Goal: Use online tool/utility: Utilize a website feature to perform a specific function

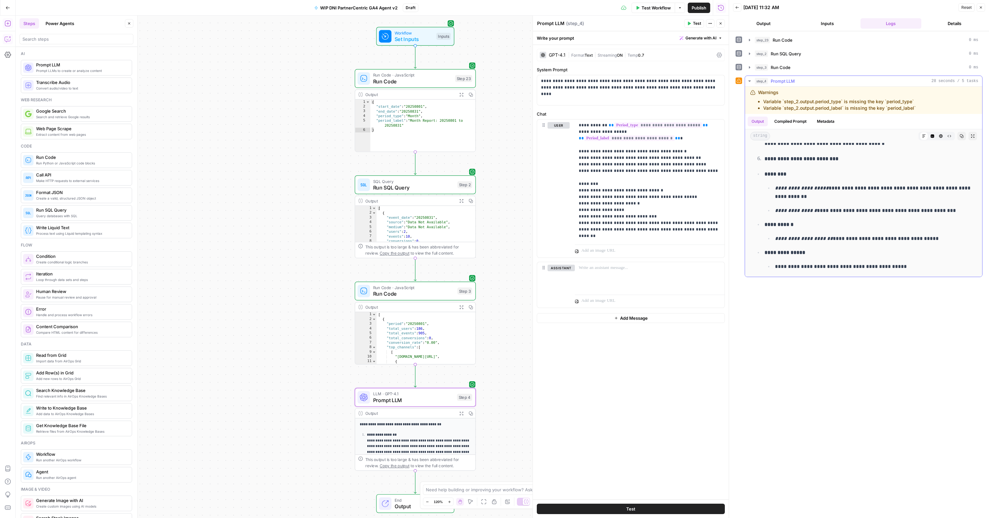
scroll to position [556, 0]
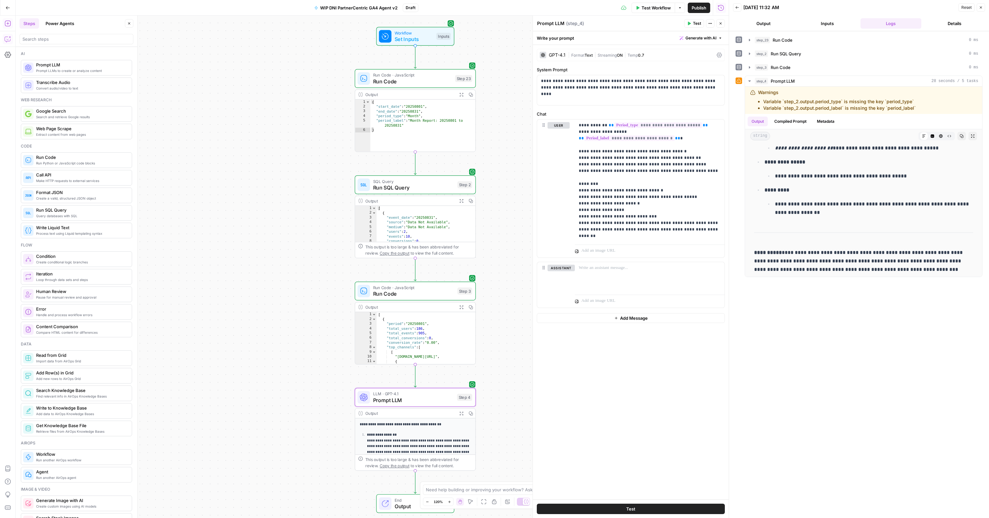
click at [979, 11] on button "Close" at bounding box center [980, 7] width 8 height 8
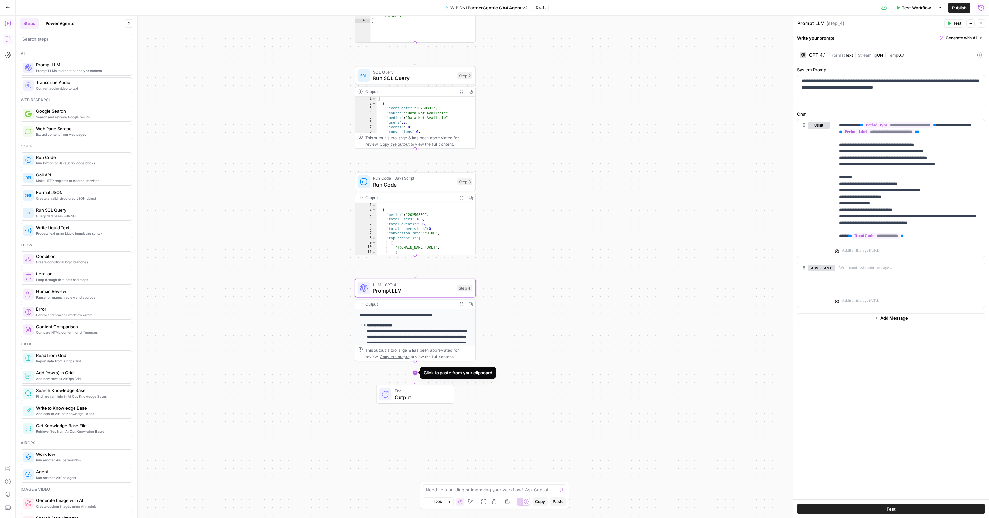
click at [414, 372] on icon "Edge from step_4 to end" at bounding box center [415, 372] width 2 height 23
click at [402, 399] on span "Run Code" at bounding box center [412, 397] width 78 height 8
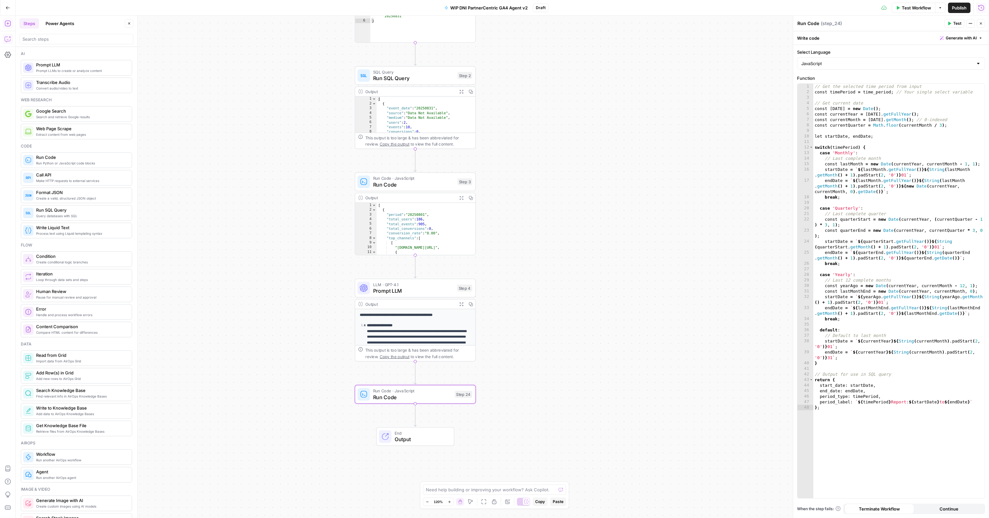
click at [975, 22] on div "Test Actions Close" at bounding box center [964, 23] width 41 height 8
click at [972, 22] on icon "button" at bounding box center [970, 23] width 4 height 4
click at [961, 49] on span "Delete Step" at bounding box center [950, 52] width 31 height 7
click at [477, 84] on span "Delete Step" at bounding box center [476, 83] width 25 height 7
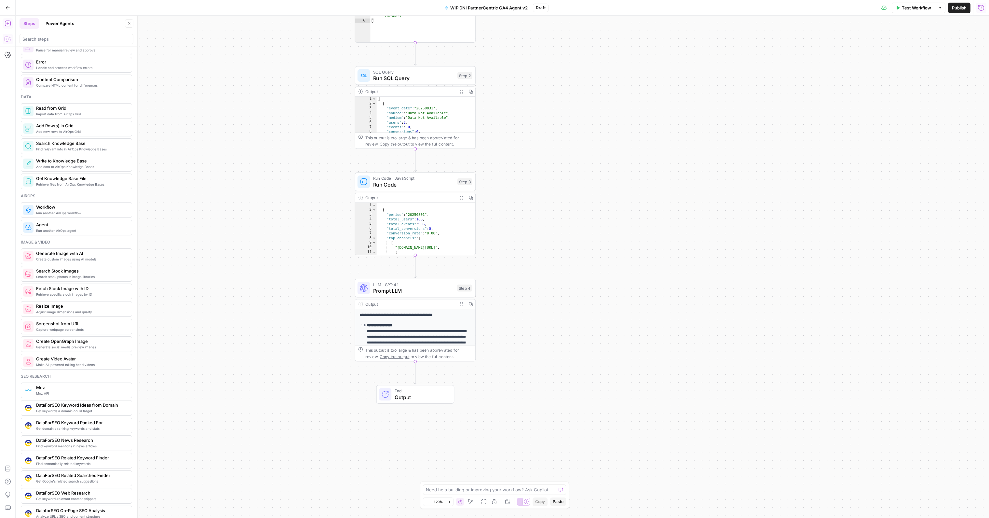
scroll to position [243, 0]
click at [78, 170] on div "Add data to AirOps Knowledge Bases Write to Knowledge Base" at bounding box center [76, 167] width 111 height 16
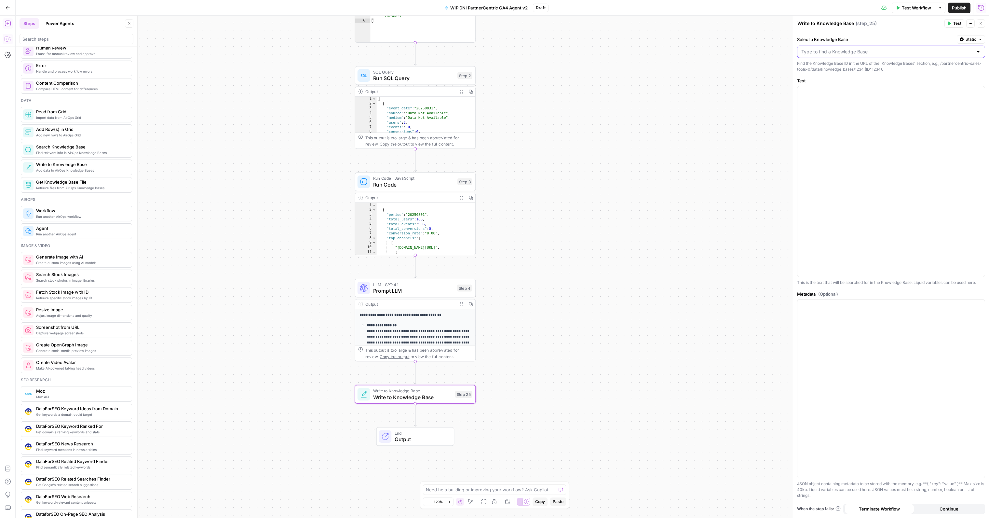
click at [813, 53] on input "Select a Knowledge Base" at bounding box center [887, 51] width 172 height 7
click at [982, 22] on icon "button" at bounding box center [981, 23] width 4 height 4
click at [427, 383] on button "Delete step" at bounding box center [427, 379] width 10 height 10
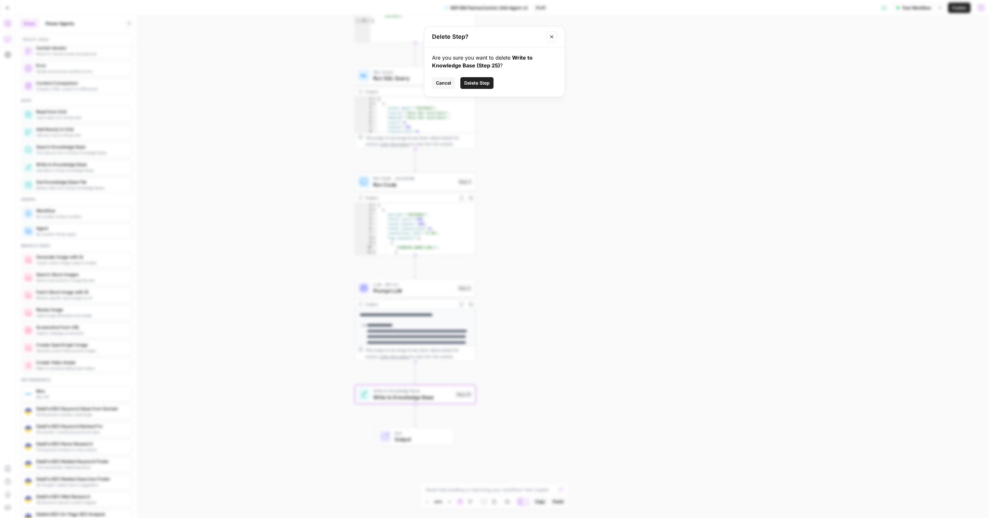
click at [467, 86] on span "Delete Step" at bounding box center [476, 83] width 25 height 7
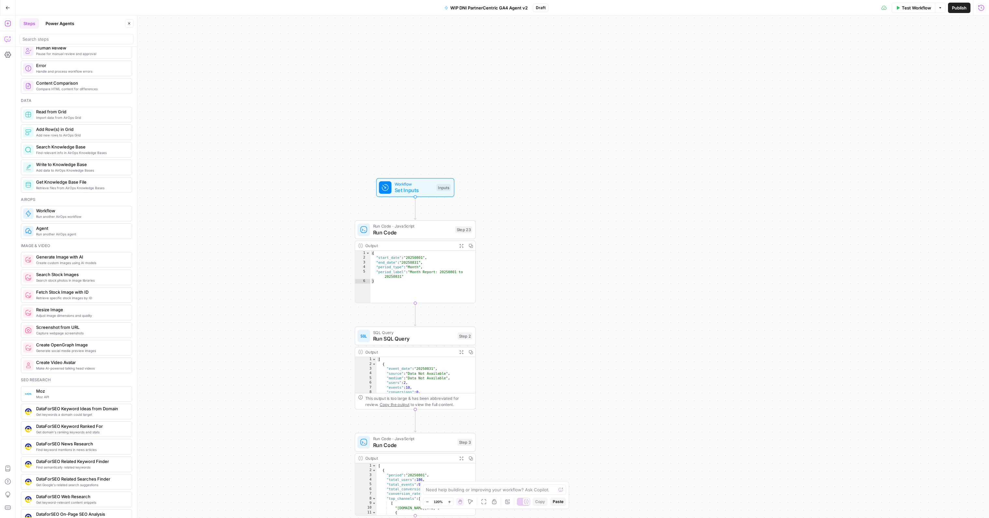
click at [954, 8] on span "Publish" at bounding box center [959, 8] width 15 height 7
click at [10, 7] on button "Go Back" at bounding box center [8, 8] width 12 height 12
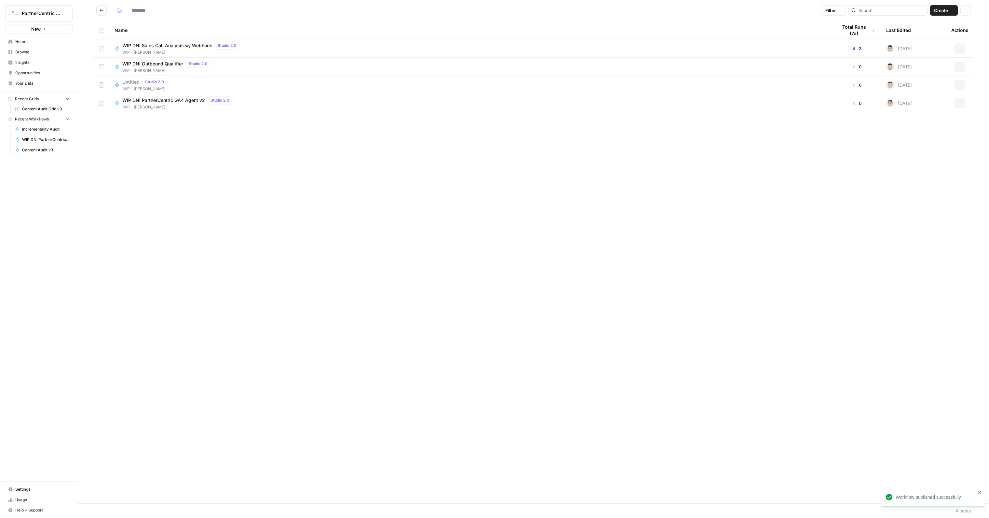
type input "**********"
click at [178, 99] on span "WIP DNI PartnerCentric GA4 Agent v2" at bounding box center [163, 100] width 83 height 7
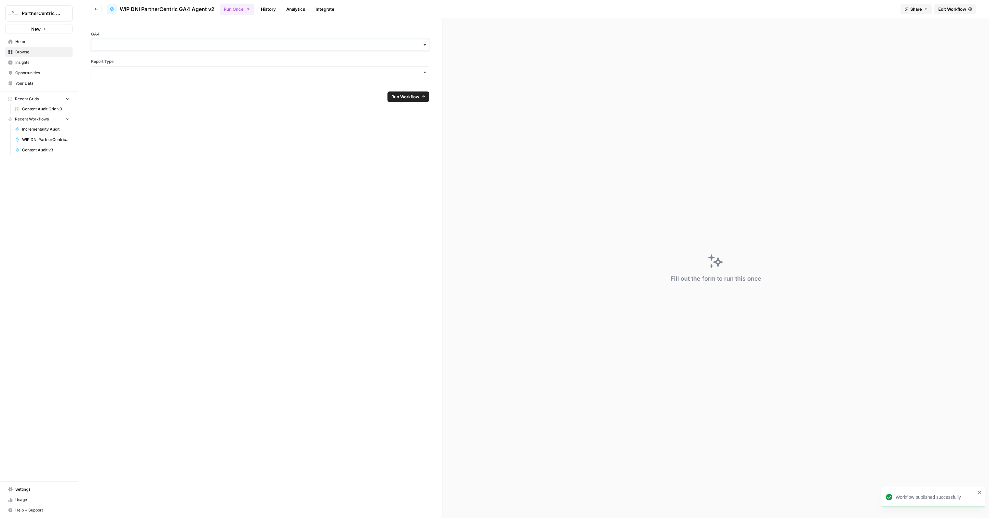
click at [236, 47] on input "GA4" at bounding box center [260, 45] width 330 height 7
click at [195, 65] on div "pernix-166012" at bounding box center [259, 62] width 337 height 12
click at [193, 70] on input "Report Type" at bounding box center [260, 72] width 330 height 7
click at [161, 106] on div "Quarter" at bounding box center [259, 102] width 337 height 12
click at [415, 101] on button "Run Workflow" at bounding box center [408, 96] width 42 height 10
